Goal: Navigation & Orientation: Find specific page/section

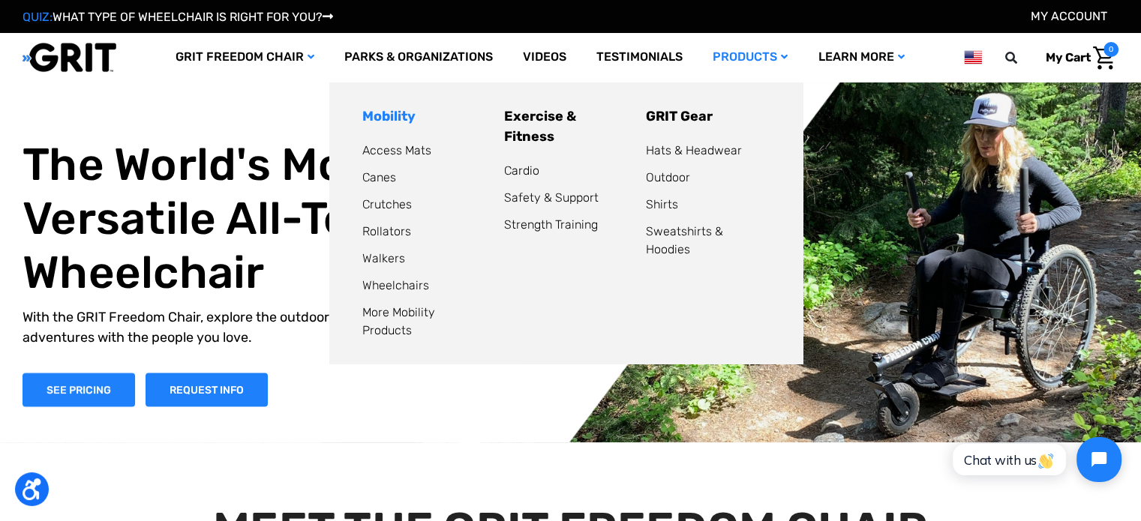
click at [383, 120] on link "Mobility" at bounding box center [388, 116] width 53 height 17
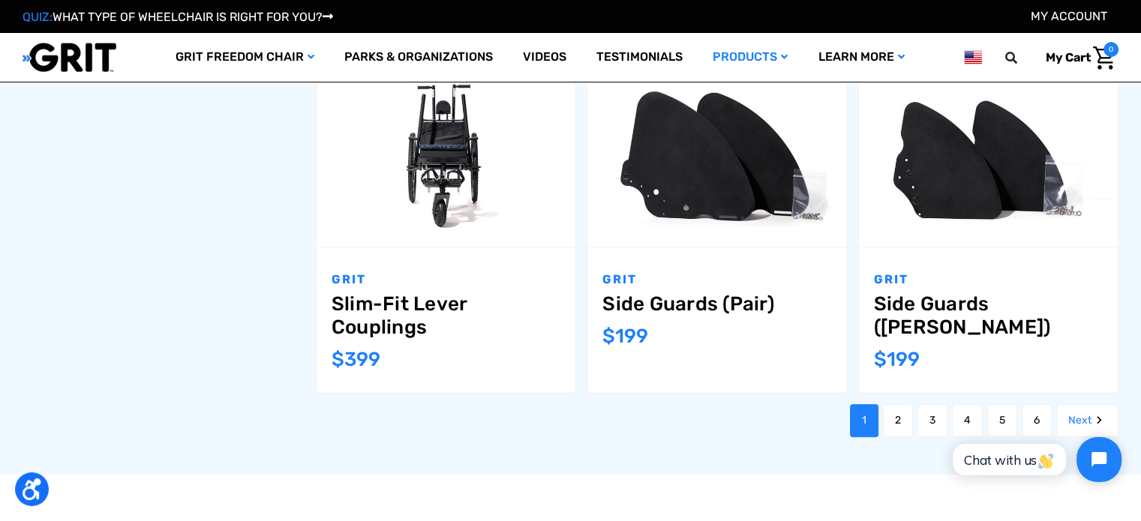
scroll to position [1648, 0]
click at [894, 425] on link "2" at bounding box center [898, 421] width 30 height 33
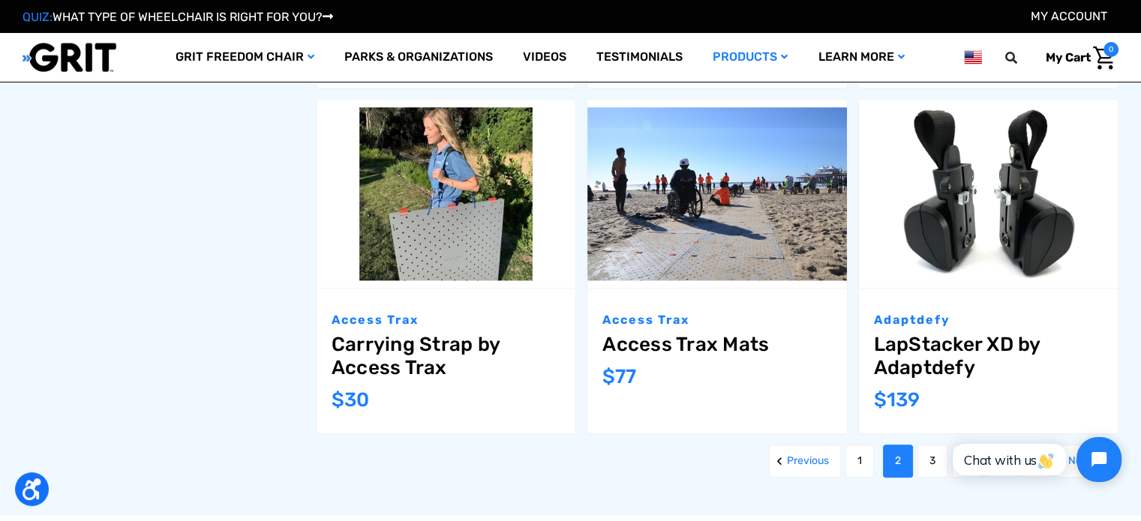
scroll to position [1584, 0]
click at [926, 446] on link "3" at bounding box center [933, 462] width 30 height 33
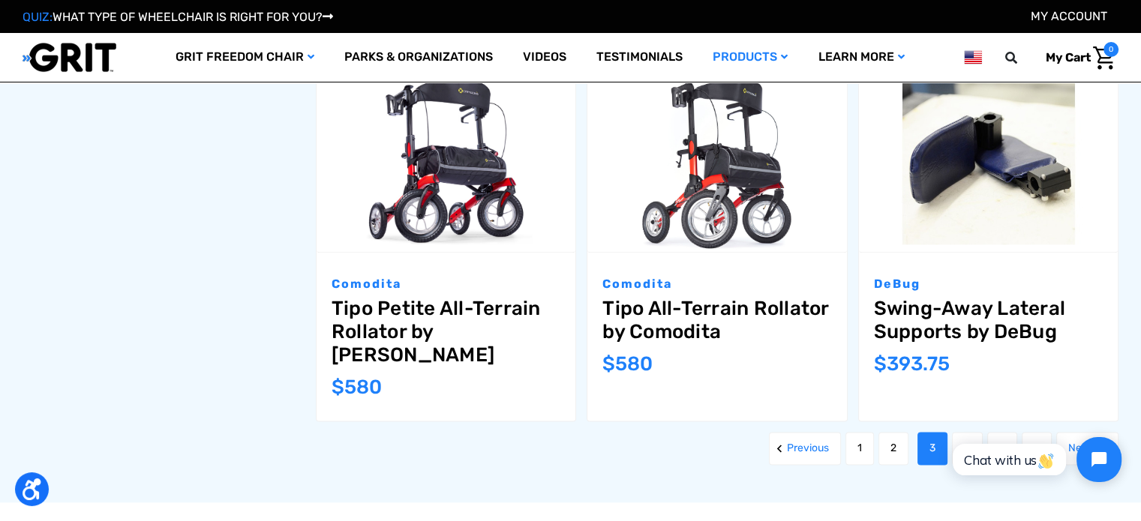
scroll to position [1740, 0]
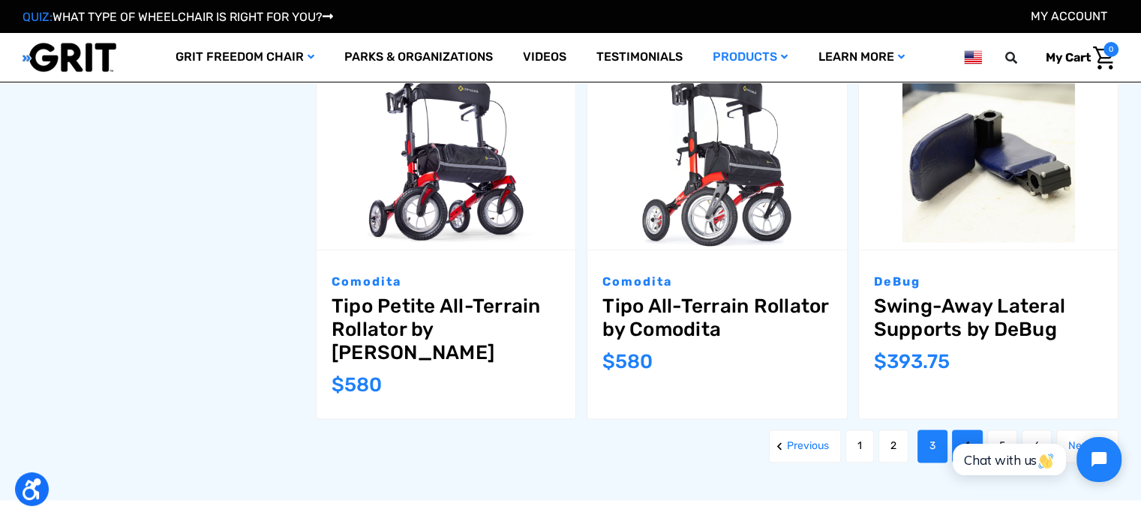
click at [966, 430] on link "4" at bounding box center [967, 446] width 31 height 33
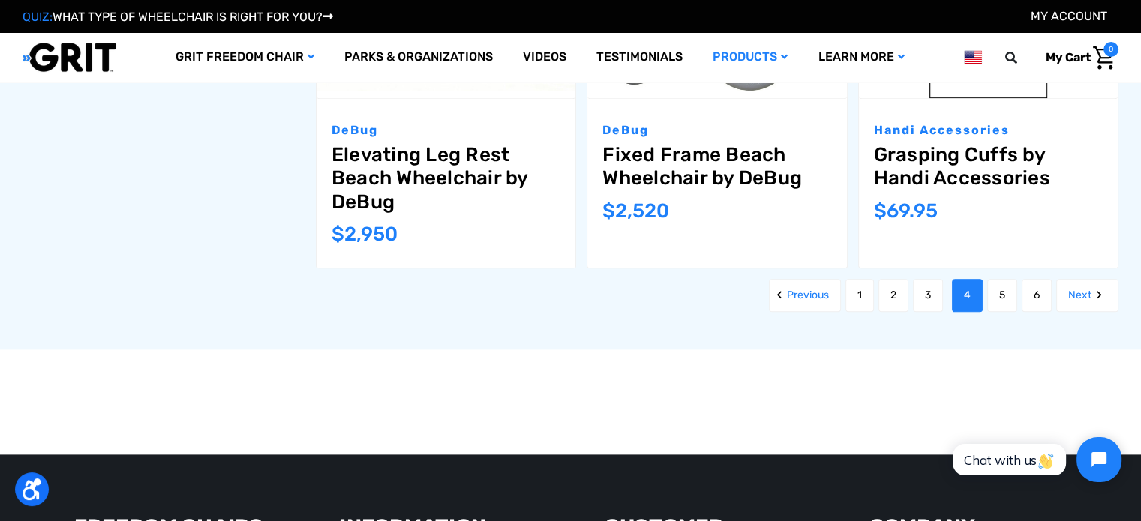
scroll to position [1820, 0]
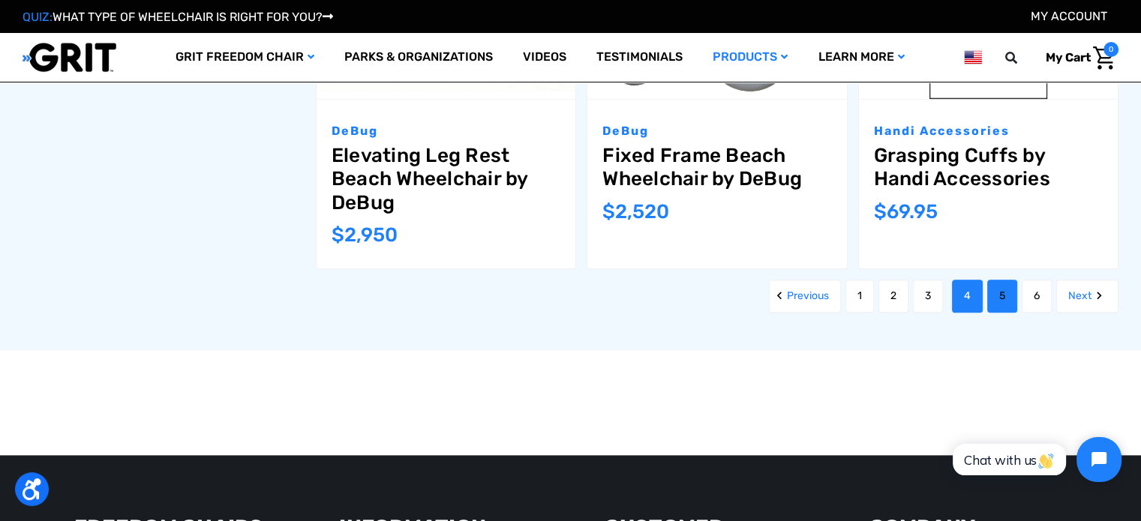
click at [1003, 296] on link "5" at bounding box center [1002, 296] width 30 height 33
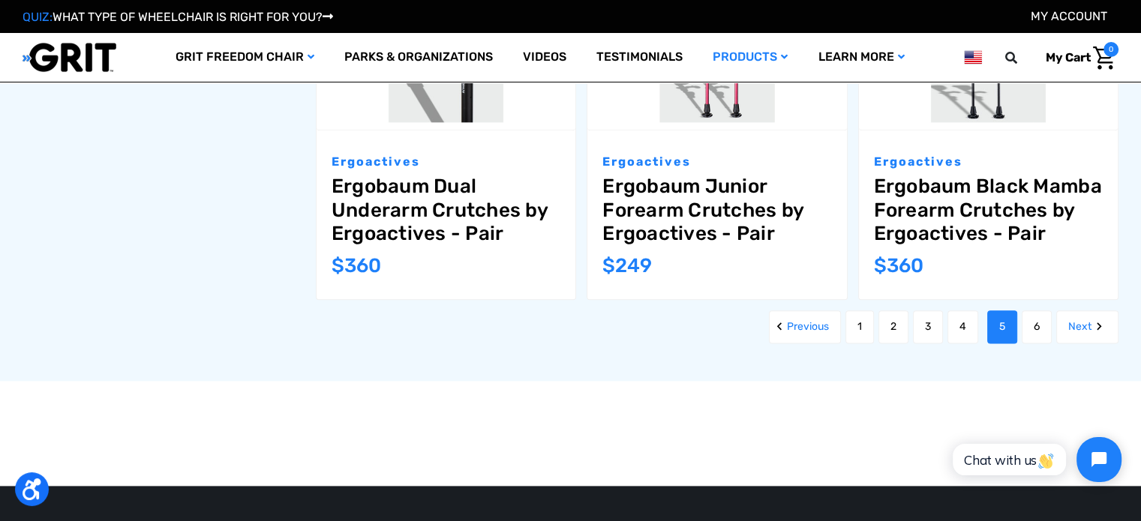
scroll to position [1814, 0]
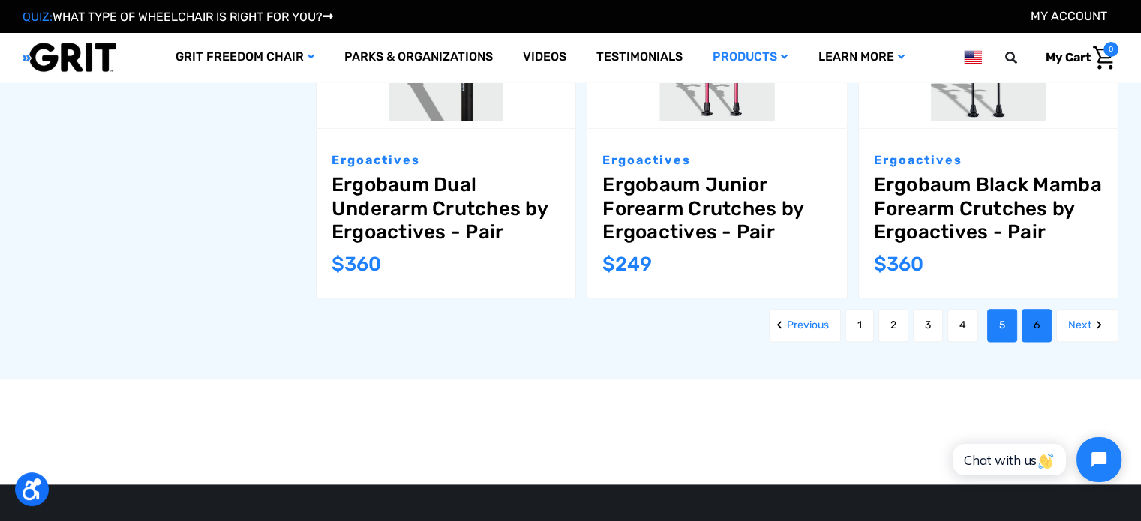
click at [1035, 319] on link "6" at bounding box center [1037, 325] width 30 height 33
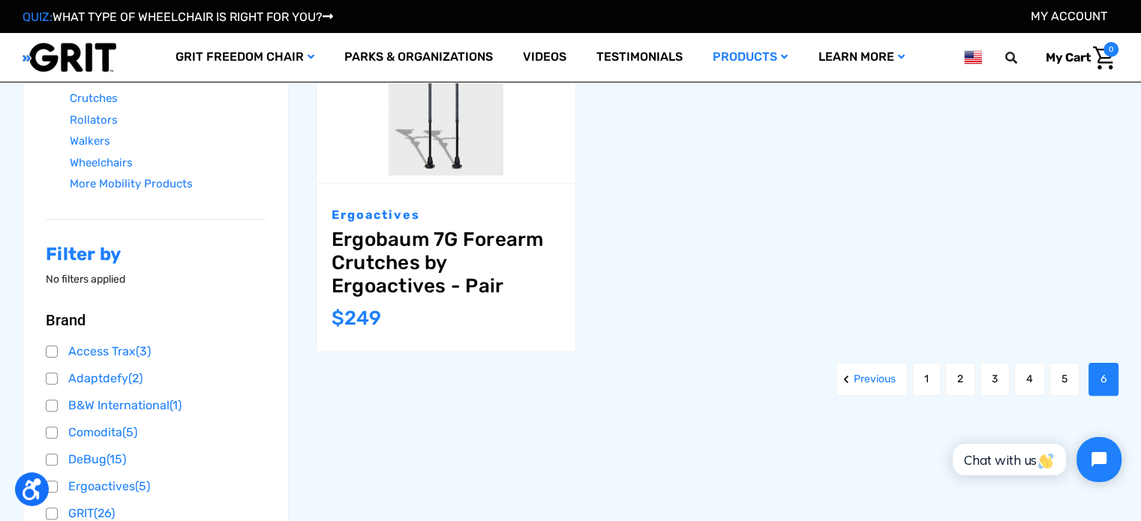
scroll to position [330, 0]
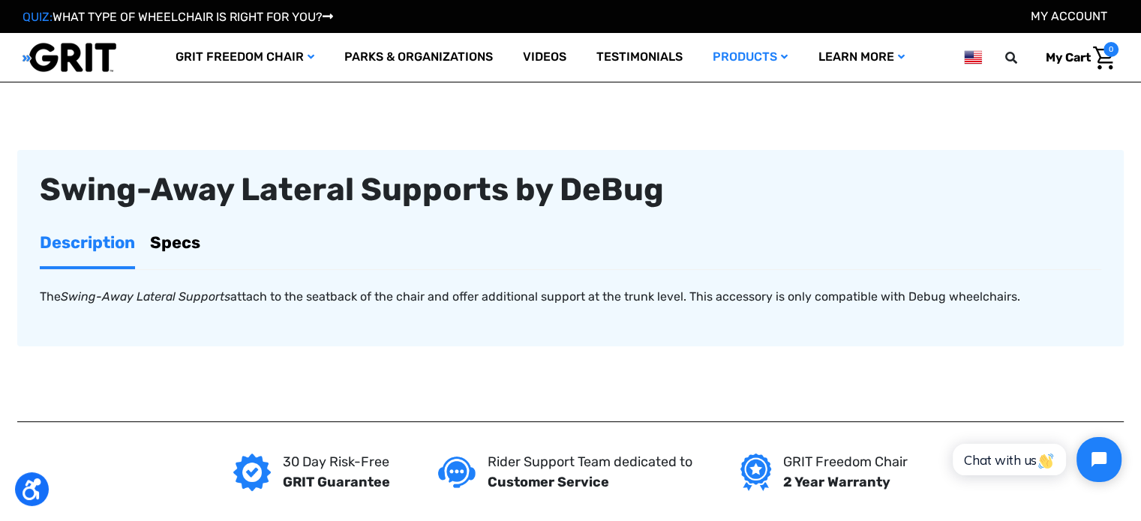
scroll to position [363, 0]
